Goal: Information Seeking & Learning: Find contact information

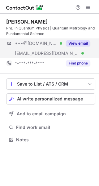
scroll to position [135, 99]
click at [82, 40] on button "View email" at bounding box center [78, 43] width 25 height 6
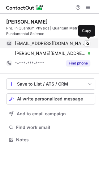
click at [47, 44] on span "v.p.j.barbe@protonmail.com" at bounding box center [50, 44] width 71 height 6
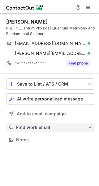
click at [31, 125] on span "Find work email" at bounding box center [52, 128] width 72 height 6
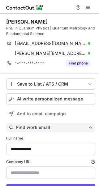
scroll to position [29, 0]
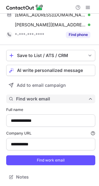
type input "**********"
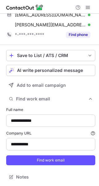
click at [34, 166] on form "**********" at bounding box center [50, 136] width 89 height 66
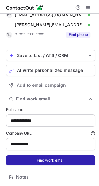
click at [33, 162] on button "Find work email" at bounding box center [50, 160] width 89 height 10
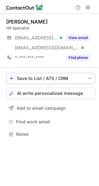
scroll to position [130, 99]
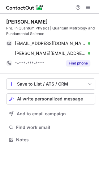
scroll to position [135, 99]
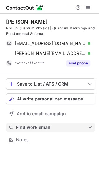
click at [40, 126] on span "Find work email" at bounding box center [52, 128] width 72 height 6
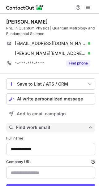
scroll to position [29, 0]
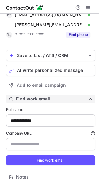
type input "**********"
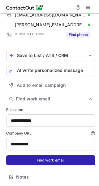
click at [33, 164] on button "Find work email" at bounding box center [50, 160] width 89 height 10
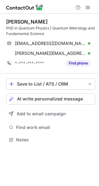
scroll to position [135, 99]
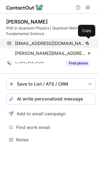
click at [54, 44] on span "v.p.j.barbe@protonmail.com" at bounding box center [50, 44] width 71 height 6
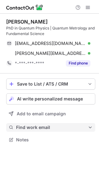
drag, startPoint x: 47, startPoint y: 122, endPoint x: 48, endPoint y: 125, distance: 3.2
click at [48, 125] on div "Save to List / ATS / CRM List Select Lever Connect Greenhouse Connect Salesforc…" at bounding box center [50, 112] width 89 height 76
click at [48, 125] on span "Find work email" at bounding box center [52, 128] width 72 height 6
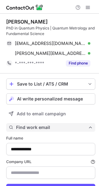
scroll to position [29, 0]
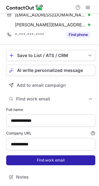
type input "**********"
click at [45, 164] on button "Find work email" at bounding box center [50, 160] width 89 height 10
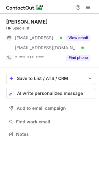
scroll to position [130, 99]
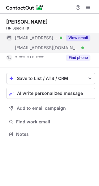
click at [81, 35] on button "View email" at bounding box center [78, 38] width 25 height 6
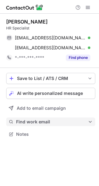
click at [25, 123] on span "Find work email" at bounding box center [52, 122] width 72 height 6
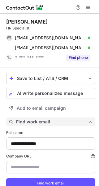
scroll to position [23, 0]
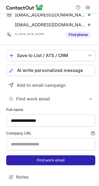
click at [38, 159] on button "Find work email" at bounding box center [50, 160] width 89 height 10
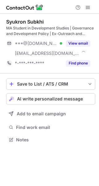
scroll to position [135, 99]
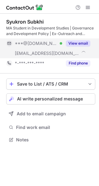
click at [81, 45] on button "View email" at bounding box center [78, 43] width 25 height 6
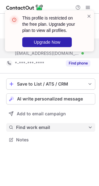
click at [38, 126] on span "Find work email" at bounding box center [52, 128] width 72 height 6
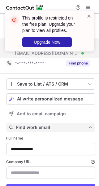
scroll to position [29, 0]
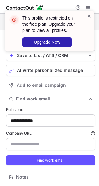
type input "********"
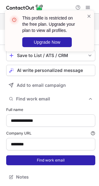
click at [46, 162] on button "Find work email" at bounding box center [50, 160] width 89 height 10
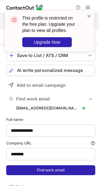
scroll to position [211, 95]
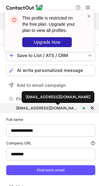
click at [49, 107] on div "syukron.subkhi@opcw.org" at bounding box center [48, 109] width 64 height 6
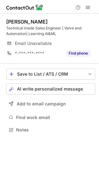
scroll to position [125, 99]
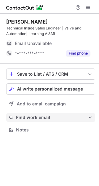
click at [44, 117] on span "Find work email" at bounding box center [52, 118] width 72 height 6
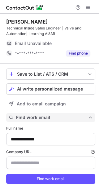
scroll to position [19, 0]
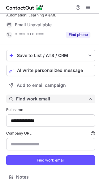
type input "**********"
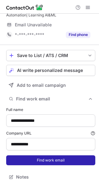
click at [46, 161] on button "Find work email" at bounding box center [50, 160] width 89 height 10
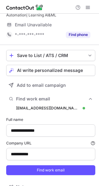
scroll to position [201, 95]
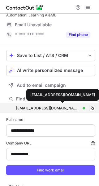
click at [59, 106] on div "[EMAIL_ADDRESS][DOMAIN_NAME]" at bounding box center [48, 109] width 64 height 6
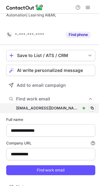
scroll to position [191, 95]
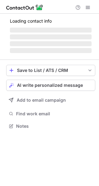
scroll to position [125, 99]
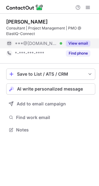
click at [78, 46] on button "View email" at bounding box center [78, 43] width 25 height 6
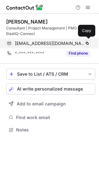
click at [39, 42] on span "[EMAIL_ADDRESS][DOMAIN_NAME]" at bounding box center [50, 44] width 71 height 6
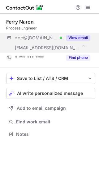
scroll to position [130, 99]
click at [90, 34] on div "View email" at bounding box center [76, 38] width 28 height 10
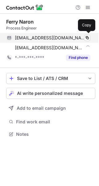
click at [53, 40] on span "f_naron@hotmail.com" at bounding box center [50, 38] width 71 height 6
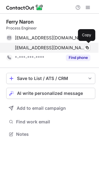
click at [41, 47] on span "ferry@ace-pharm.nl" at bounding box center [50, 48] width 71 height 6
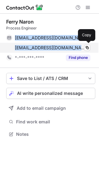
drag, startPoint x: 14, startPoint y: 37, endPoint x: 58, endPoint y: 49, distance: 45.7
click at [58, 49] on div "f_naron@hotmail.com Verified Copy ferry@ace-pharm.nl Verified Copy" at bounding box center [48, 43] width 84 height 20
copy div "f_naron@hotmail.com Verified Copy ferry@ace-pharm.nl"
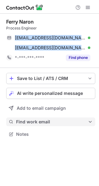
click at [34, 124] on span "Find work email" at bounding box center [52, 122] width 72 height 6
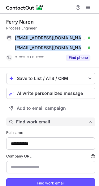
scroll to position [23, 0]
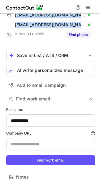
type input "**********"
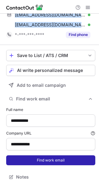
click at [40, 159] on button "Find work email" at bounding box center [50, 160] width 89 height 10
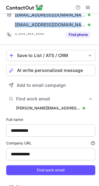
scroll to position [205, 95]
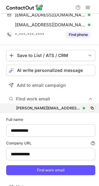
click at [48, 112] on div "f.naron@ace-pharm.nl f.naron@ace-pharm.nl Verified Copy" at bounding box center [50, 108] width 89 height 10
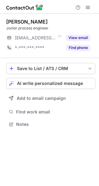
scroll to position [3, 3]
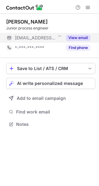
click at [88, 33] on div "View email" at bounding box center [76, 38] width 28 height 10
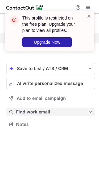
click at [37, 110] on span "Find work email" at bounding box center [52, 112] width 72 height 6
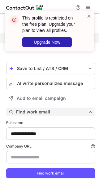
scroll to position [13, 0]
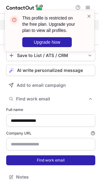
type input "**********"
click at [49, 162] on button "Find work email" at bounding box center [50, 160] width 89 height 10
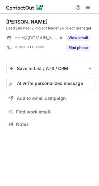
scroll to position [3, 3]
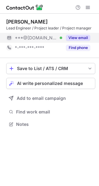
click at [83, 37] on button "View email" at bounding box center [78, 38] width 25 height 6
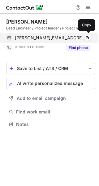
click at [33, 34] on div "alekseip@gmail.com Verified Copy" at bounding box center [48, 38] width 84 height 10
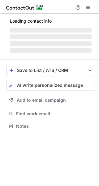
scroll to position [125, 99]
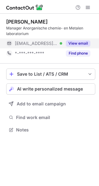
click at [72, 44] on button "View email" at bounding box center [78, 43] width 25 height 6
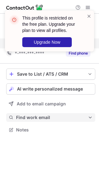
click at [35, 117] on span "Find work email" at bounding box center [52, 118] width 72 height 6
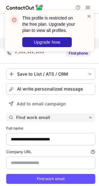
scroll to position [19, 0]
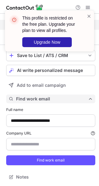
type input "**********"
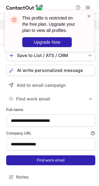
click at [32, 161] on button "Find work email" at bounding box center [50, 160] width 89 height 10
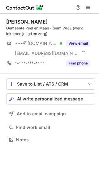
scroll to position [135, 99]
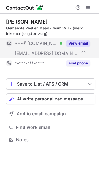
click at [79, 47] on div "View email" at bounding box center [76, 43] width 28 height 10
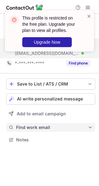
click at [43, 125] on span "Find work email" at bounding box center [52, 128] width 72 height 6
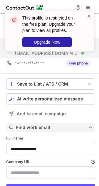
scroll to position [29, 0]
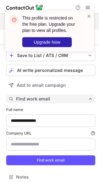
type input "**********"
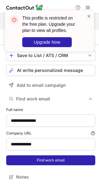
click at [45, 160] on button "Find work email" at bounding box center [50, 160] width 89 height 10
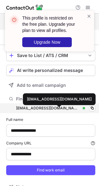
click at [57, 110] on div "femke.vanrensen@peelenmaas.nl" at bounding box center [48, 109] width 64 height 6
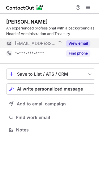
scroll to position [125, 99]
click at [72, 43] on button "View email" at bounding box center [78, 43] width 25 height 6
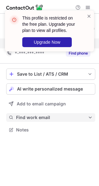
click at [43, 117] on span "Find work email" at bounding box center [52, 118] width 72 height 6
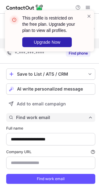
scroll to position [19, 0]
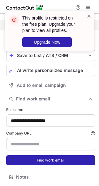
click at [48, 161] on button "Find work email" at bounding box center [50, 160] width 89 height 10
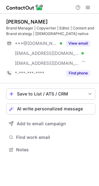
scroll to position [145, 99]
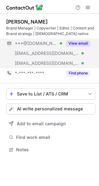
click at [83, 42] on button "View email" at bounding box center [78, 43] width 25 height 6
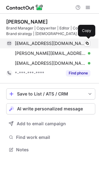
click at [44, 43] on span "carlyblair@gmail.com" at bounding box center [50, 44] width 71 height 6
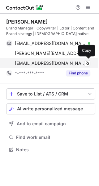
click at [43, 63] on span "carlyblair@samotics.com" at bounding box center [50, 64] width 71 height 6
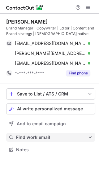
click at [35, 137] on span "Find work email" at bounding box center [52, 138] width 72 height 6
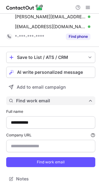
scroll to position [38, 0]
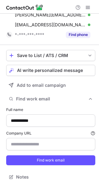
type input "**********"
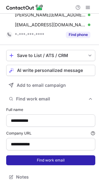
click at [26, 164] on button "Find work email" at bounding box center [50, 160] width 89 height 10
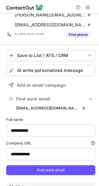
scroll to position [221, 95]
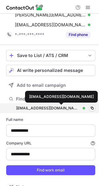
click at [52, 107] on div "carlyblair@samotics.com" at bounding box center [48, 109] width 64 height 6
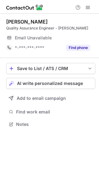
scroll to position [3, 3]
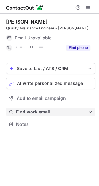
click at [44, 115] on span "Find work email" at bounding box center [52, 112] width 72 height 6
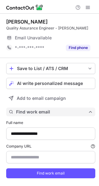
scroll to position [13, 0]
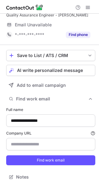
type input "**********"
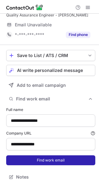
click at [40, 158] on button "Find work email" at bounding box center [50, 160] width 89 height 10
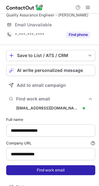
scroll to position [196, 95]
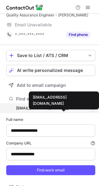
click at [64, 108] on div "katja.diepstraten@hollandmalt.com" at bounding box center [48, 109] width 64 height 6
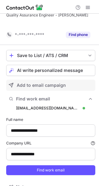
scroll to position [186, 95]
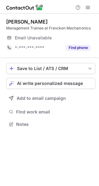
scroll to position [3, 3]
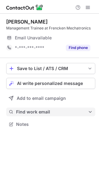
click at [27, 110] on span "Find work email" at bounding box center [52, 112] width 72 height 6
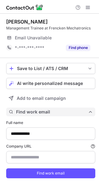
scroll to position [13, 0]
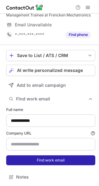
click at [31, 158] on button "Find work email" at bounding box center [50, 160] width 89 height 10
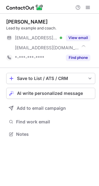
scroll to position [130, 99]
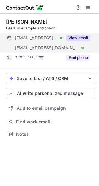
click at [76, 42] on div "View email" at bounding box center [76, 38] width 28 height 10
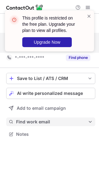
click at [34, 122] on span "Find work email" at bounding box center [52, 122] width 72 height 6
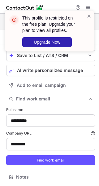
type input "*********"
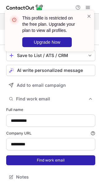
click at [47, 156] on button "Find work email" at bounding box center [50, 160] width 89 height 10
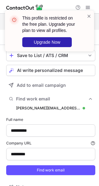
scroll to position [205, 95]
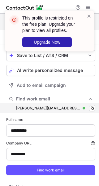
click at [44, 111] on div "david.mars@stcorp.nl david.mars@stcorp.nl Verified Copy" at bounding box center [50, 108] width 89 height 10
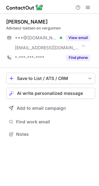
scroll to position [130, 99]
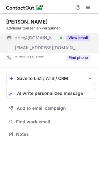
click at [84, 36] on button "View email" at bounding box center [78, 38] width 25 height 6
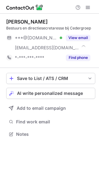
scroll to position [130, 99]
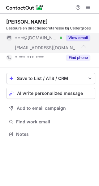
click at [77, 40] on button "View email" at bounding box center [78, 38] width 25 height 6
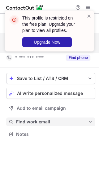
click at [38, 120] on span "Find work email" at bounding box center [52, 122] width 72 height 6
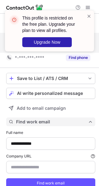
scroll to position [23, 0]
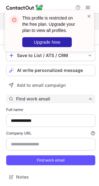
type input "**********"
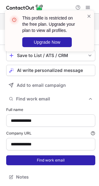
click at [42, 159] on button "Find work email" at bounding box center [50, 160] width 89 height 10
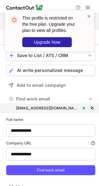
scroll to position [205, 95]
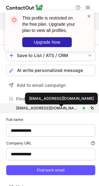
click at [50, 109] on div "y.troost@cedergroep.nl" at bounding box center [48, 109] width 64 height 6
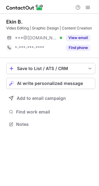
scroll to position [3, 3]
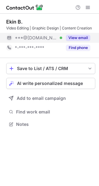
click at [90, 37] on button "View email" at bounding box center [78, 38] width 25 height 6
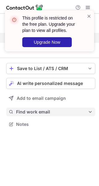
click at [31, 115] on button "Find work email" at bounding box center [50, 112] width 89 height 9
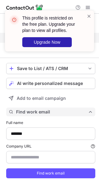
scroll to position [19, 0]
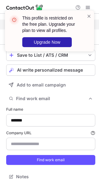
type input "**********"
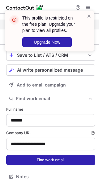
click at [40, 156] on button "Find work email" at bounding box center [50, 160] width 89 height 10
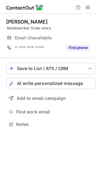
scroll to position [3, 3]
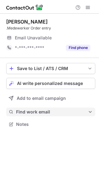
click at [38, 109] on button "Find work email" at bounding box center [50, 112] width 89 height 9
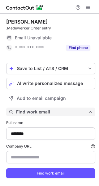
scroll to position [13, 0]
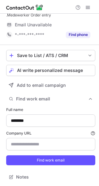
type input "**********"
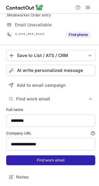
click at [35, 160] on button "Find work email" at bounding box center [50, 160] width 89 height 10
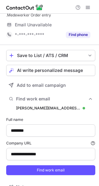
scroll to position [196, 95]
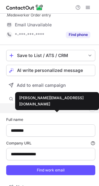
click at [39, 108] on div "erica@ctg-logistics.nl" at bounding box center [48, 109] width 64 height 6
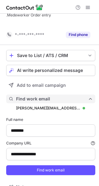
scroll to position [186, 95]
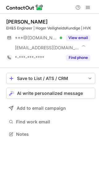
scroll to position [130, 99]
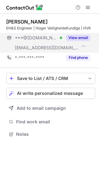
click at [83, 33] on div "View email" at bounding box center [76, 38] width 28 height 10
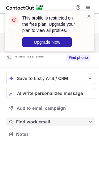
click at [30, 118] on button "Find work email" at bounding box center [50, 122] width 89 height 9
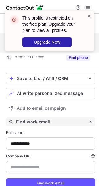
scroll to position [29, 0]
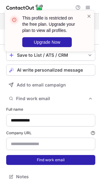
click at [43, 160] on button "Find work email" at bounding box center [50, 160] width 89 height 10
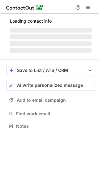
scroll to position [125, 99]
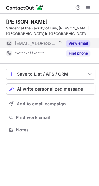
click at [70, 41] on button "View email" at bounding box center [78, 43] width 25 height 6
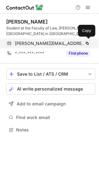
click at [52, 46] on span "[PERSON_NAME][EMAIL_ADDRESS][DOMAIN_NAME]" at bounding box center [50, 44] width 71 height 6
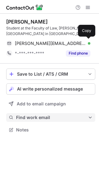
click at [39, 120] on span "Find work email" at bounding box center [52, 118] width 72 height 6
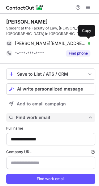
scroll to position [19, 0]
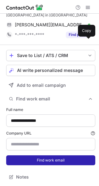
click at [33, 160] on button "Find work email" at bounding box center [50, 160] width 89 height 10
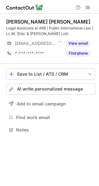
scroll to position [125, 99]
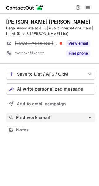
click at [32, 117] on span "Find work email" at bounding box center [52, 118] width 72 height 6
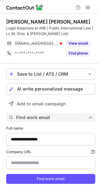
scroll to position [19, 0]
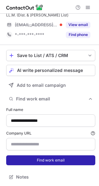
click at [34, 162] on button "Find work email" at bounding box center [50, 160] width 89 height 10
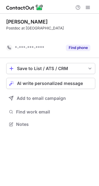
scroll to position [110, 99]
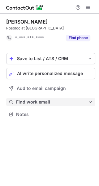
click at [35, 98] on button "Find work email" at bounding box center [50, 102] width 89 height 9
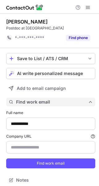
scroll to position [3, 0]
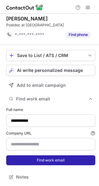
click at [49, 158] on button "Find work email" at bounding box center [50, 160] width 89 height 10
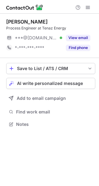
scroll to position [3, 3]
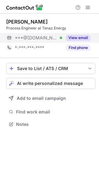
click at [70, 35] on button "View email" at bounding box center [78, 38] width 25 height 6
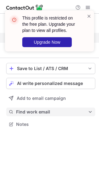
click at [34, 110] on span "Find work email" at bounding box center [52, 112] width 72 height 6
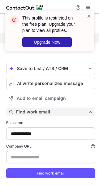
scroll to position [13, 0]
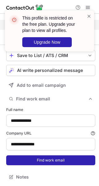
type input "**********"
click at [41, 164] on button "Find work email" at bounding box center [50, 160] width 89 height 10
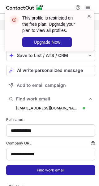
scroll to position [196, 95]
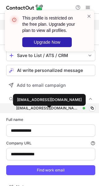
click at [43, 110] on div "[EMAIL_ADDRESS][DOMAIN_NAME]" at bounding box center [48, 109] width 64 height 6
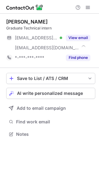
scroll to position [130, 99]
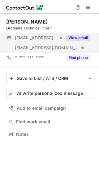
click at [72, 36] on button "View email" at bounding box center [78, 38] width 25 height 6
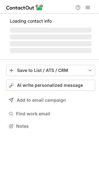
scroll to position [122, 99]
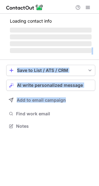
drag, startPoint x: 34, startPoint y: 56, endPoint x: 37, endPoint y: 132, distance: 75.8
click at [37, 132] on div "Loading contact info ‌ ‌ ‌ ‌ Save to List / ATS / CRM List Select Lever Connect…" at bounding box center [49, 75] width 99 height 122
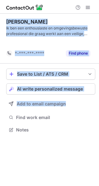
scroll to position [115, 99]
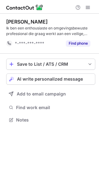
click at [63, 162] on div "[PERSON_NAME] Ik ben een enthousiaste en omgevingsbewuste professional die graa…" at bounding box center [49, 100] width 99 height 173
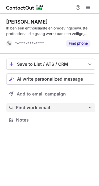
click at [40, 108] on span "Find work email" at bounding box center [52, 108] width 72 height 6
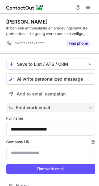
scroll to position [9, 0]
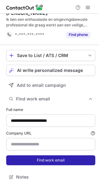
click at [43, 162] on button "Find work email" at bounding box center [50, 160] width 89 height 10
